Goal: Task Accomplishment & Management: Use online tool/utility

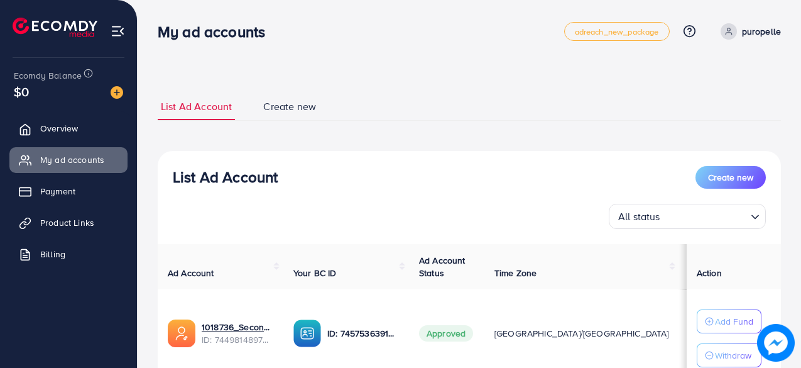
scroll to position [99, 0]
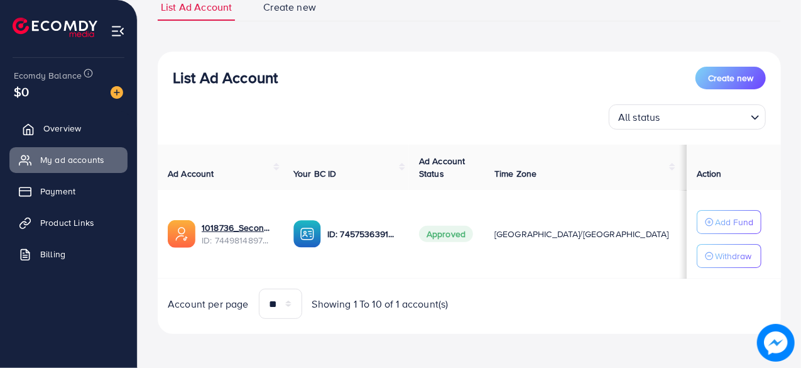
click at [63, 129] on span "Overview" at bounding box center [62, 128] width 38 height 13
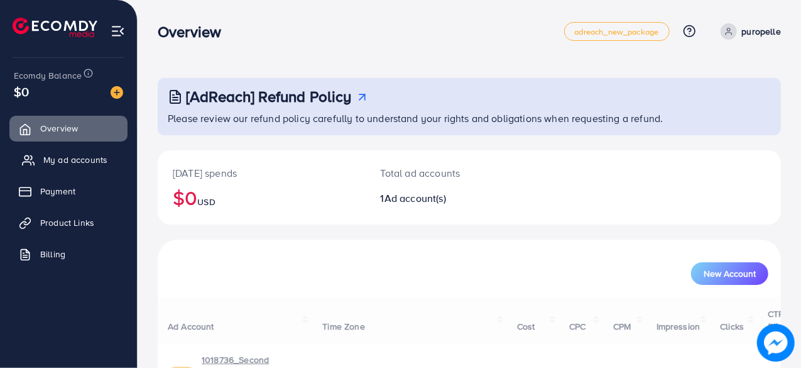
click at [55, 160] on span "My ad accounts" at bounding box center [75, 159] width 64 height 13
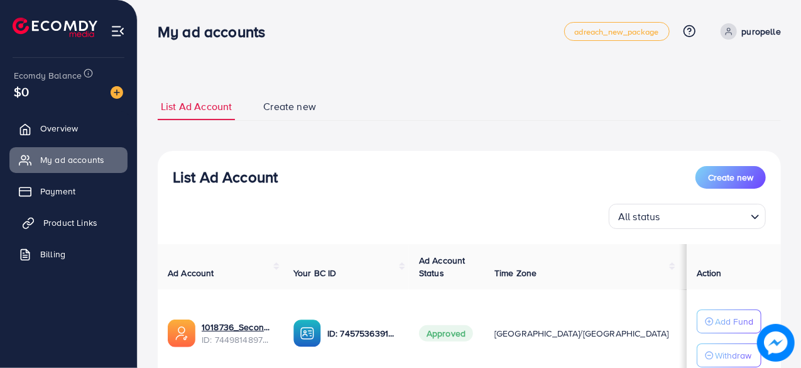
click at [74, 216] on link "Product Links" at bounding box center [68, 222] width 118 height 25
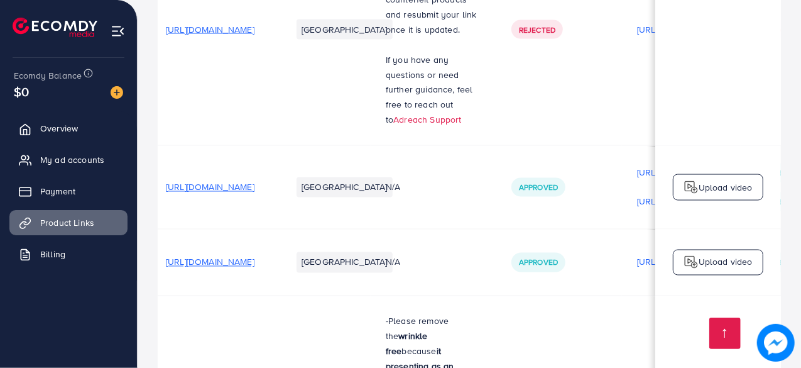
scroll to position [0, 8]
click at [254, 256] on span "[URL][DOMAIN_NAME]" at bounding box center [209, 262] width 89 height 13
drag, startPoint x: 210, startPoint y: 119, endPoint x: 206, endPoint y: 128, distance: 9.6
click at [208, 145] on td "[URL][DOMAIN_NAME]" at bounding box center [213, 187] width 126 height 84
click at [206, 181] on span "[URL][DOMAIN_NAME]" at bounding box center [209, 187] width 89 height 13
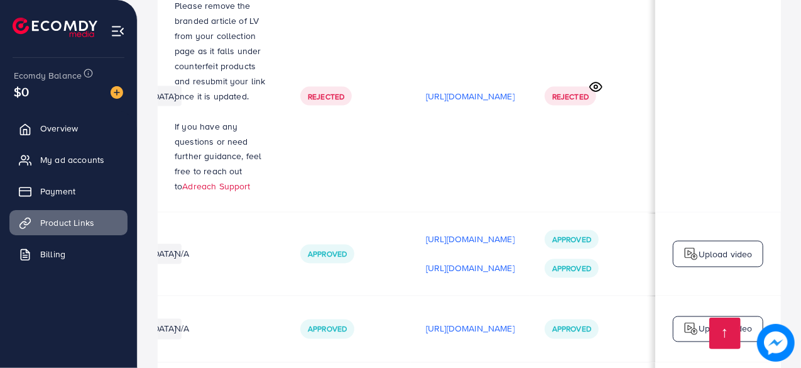
scroll to position [0, 371]
click at [693, 241] on div "Upload video" at bounding box center [718, 254] width 90 height 26
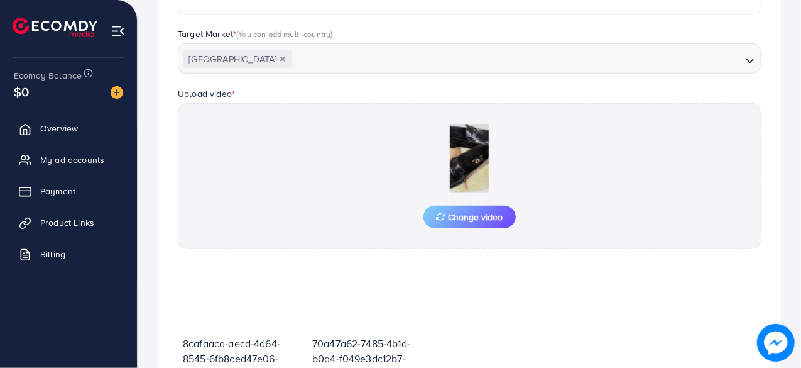
scroll to position [495, 0]
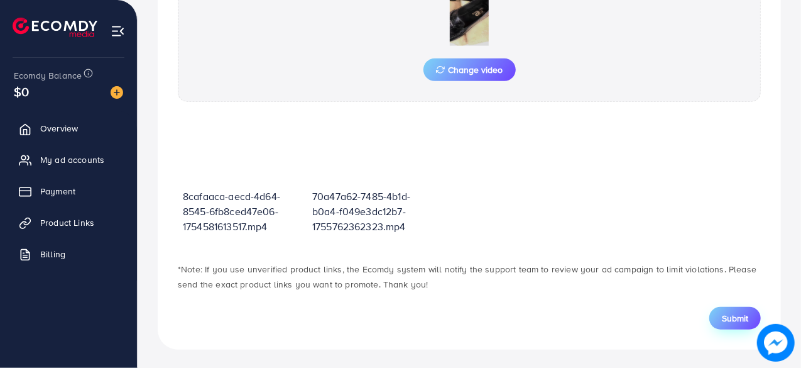
click at [738, 312] on span "Submit" at bounding box center [735, 318] width 26 height 13
click at [739, 312] on span "Submit" at bounding box center [735, 318] width 26 height 13
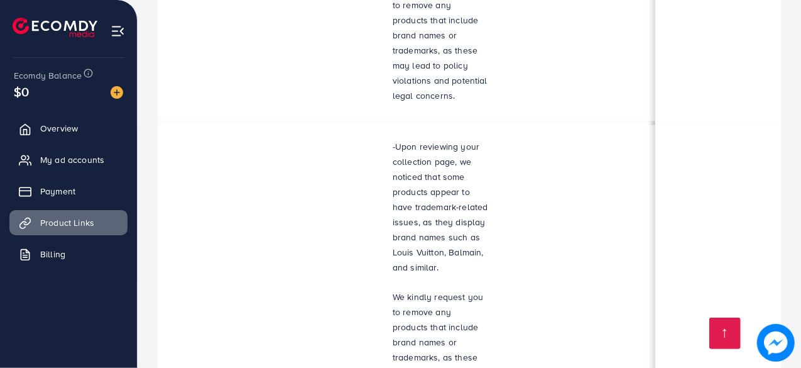
scroll to position [929, 0]
click at [77, 216] on span "Product Links" at bounding box center [70, 222] width 54 height 13
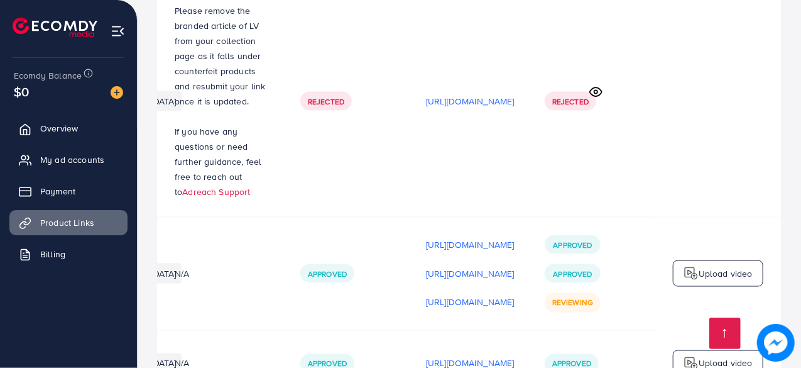
scroll to position [0, 371]
click at [75, 161] on span "My ad accounts" at bounding box center [75, 159] width 64 height 13
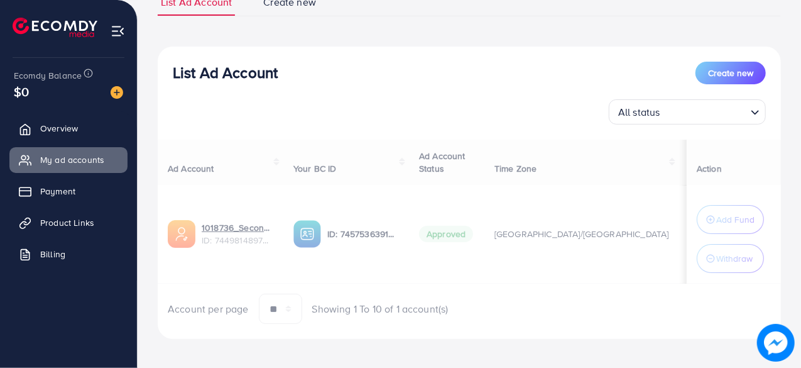
scroll to position [109, 0]
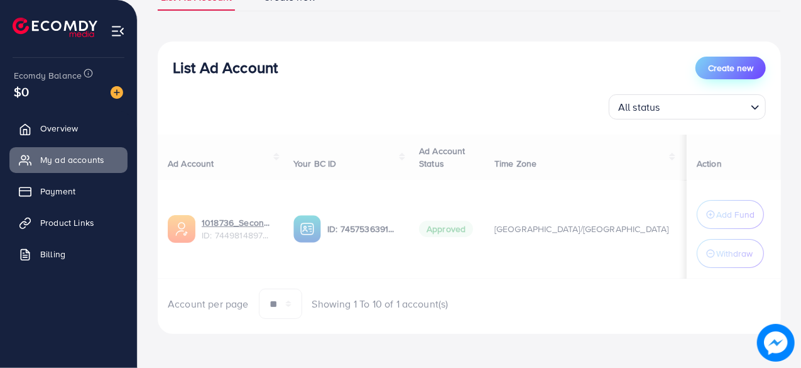
click at [725, 75] on button "Create new" at bounding box center [731, 68] width 70 height 23
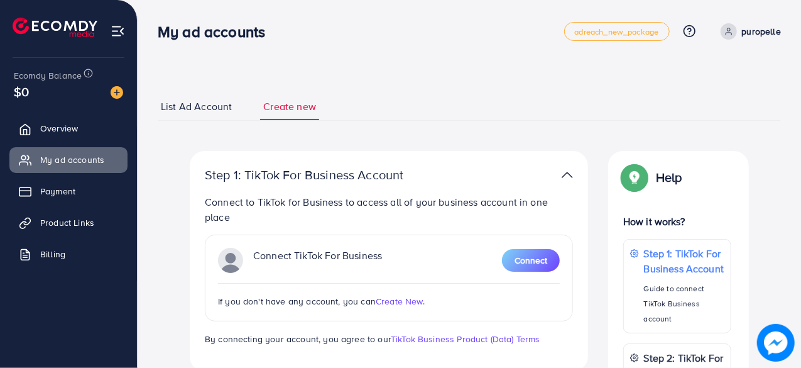
click at [205, 104] on span "List Ad Account" at bounding box center [196, 106] width 71 height 14
